Goal: Find specific page/section: Find specific page/section

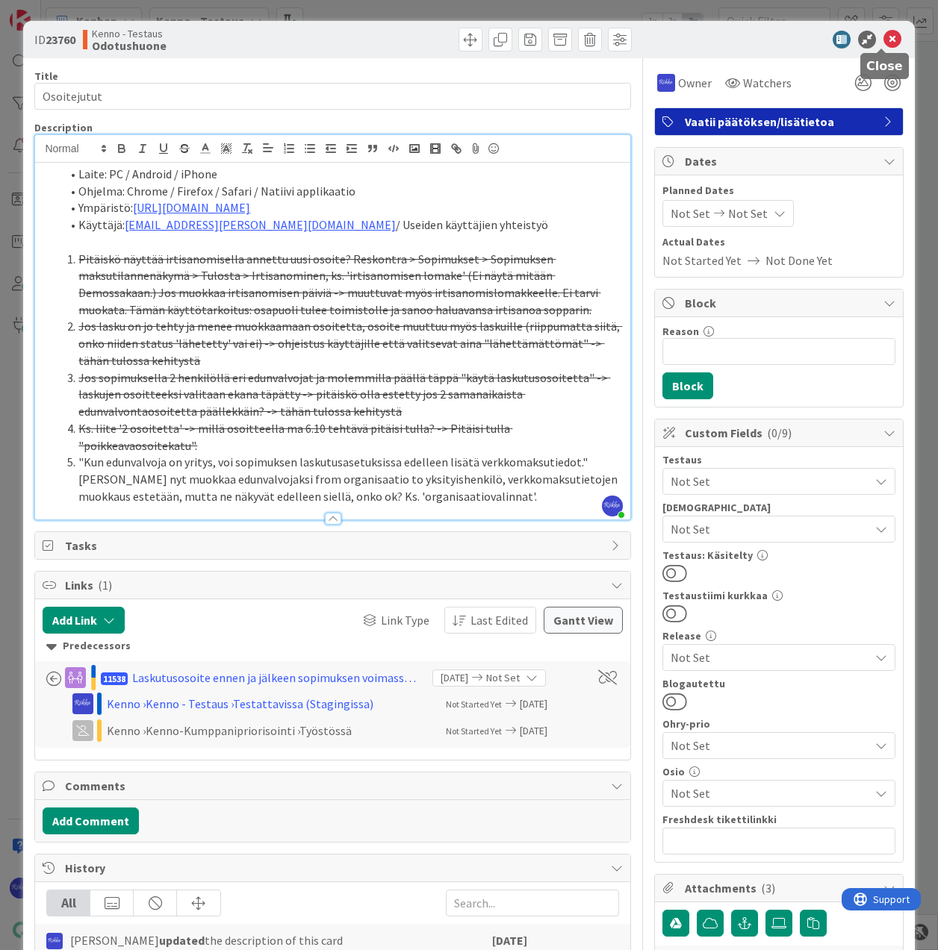
click at [883, 37] on icon at bounding box center [892, 40] width 18 height 18
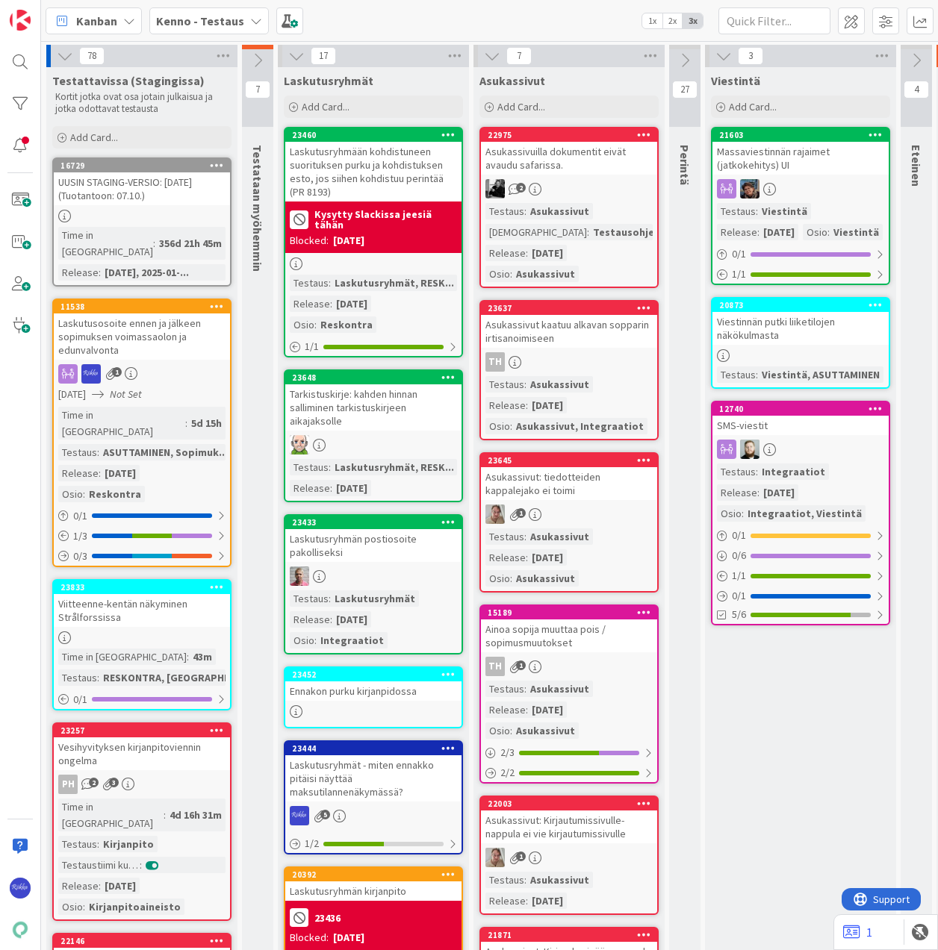
click at [152, 339] on div "Laskutusosoite ennen ja jälkeen sopimuksen voimassaolon ja edunvalvonta" at bounding box center [142, 337] width 176 height 46
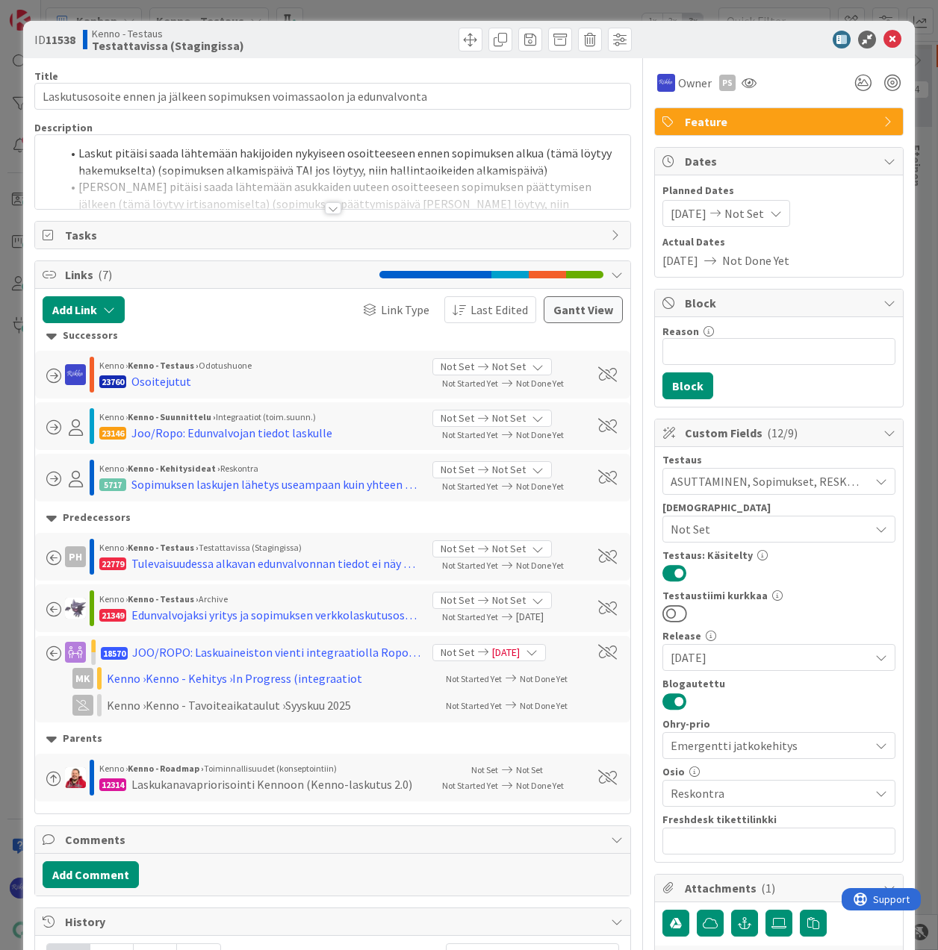
click at [325, 210] on div at bounding box center [333, 208] width 16 height 12
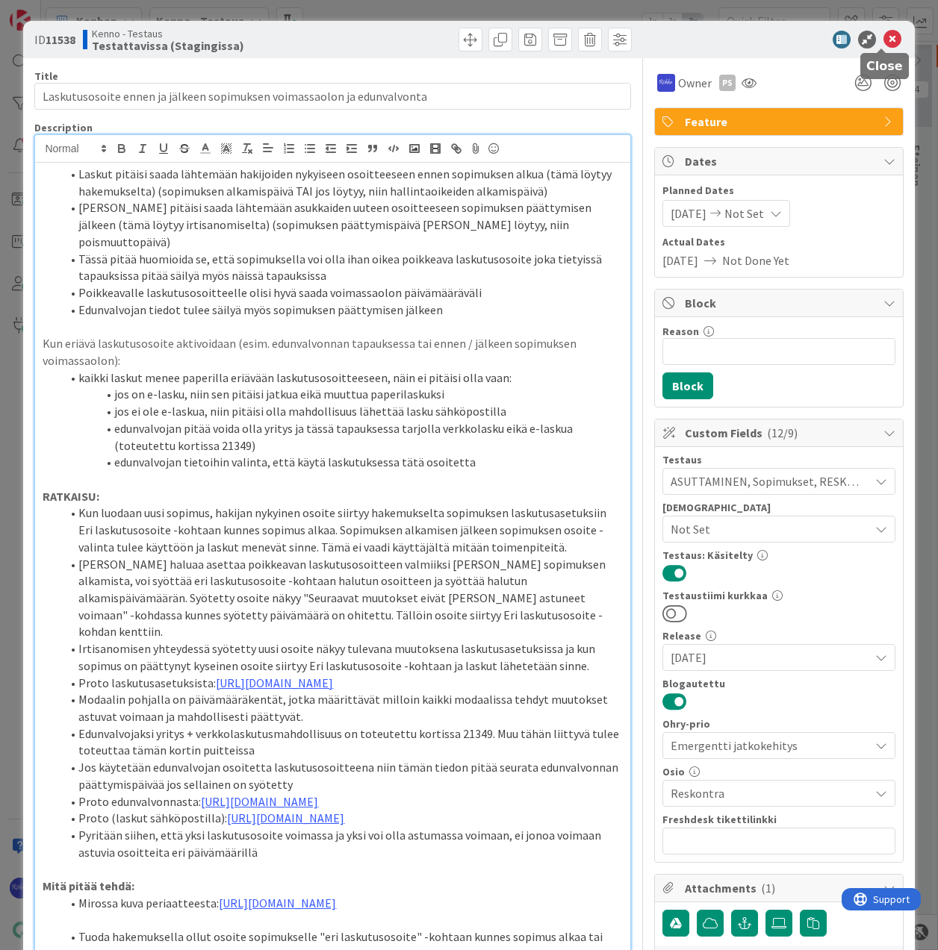
click at [883, 38] on icon at bounding box center [892, 40] width 18 height 18
